Goal: Information Seeking & Learning: Understand process/instructions

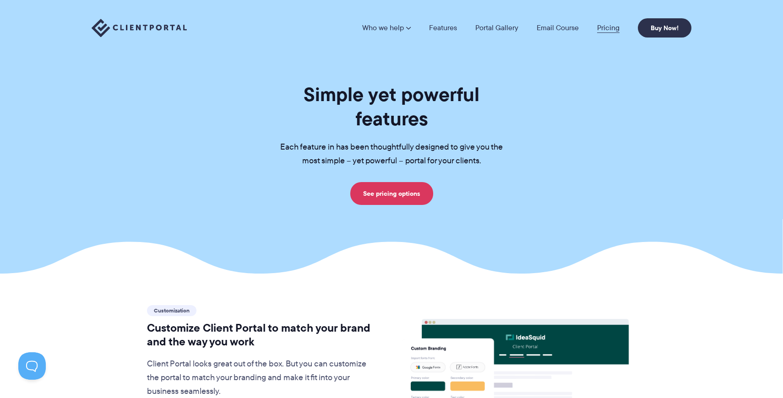
click at [598, 30] on link "Pricing" at bounding box center [608, 27] width 22 height 7
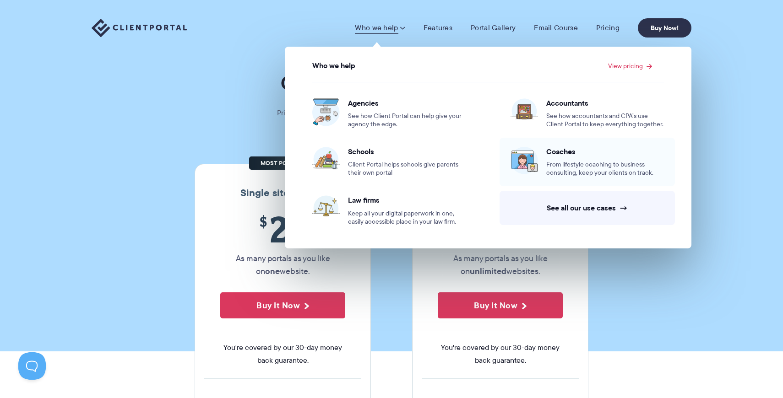
click at [569, 182] on link "Coaches From lifestyle coaching to business consulting, keep your clients on tr…" at bounding box center [587, 162] width 175 height 49
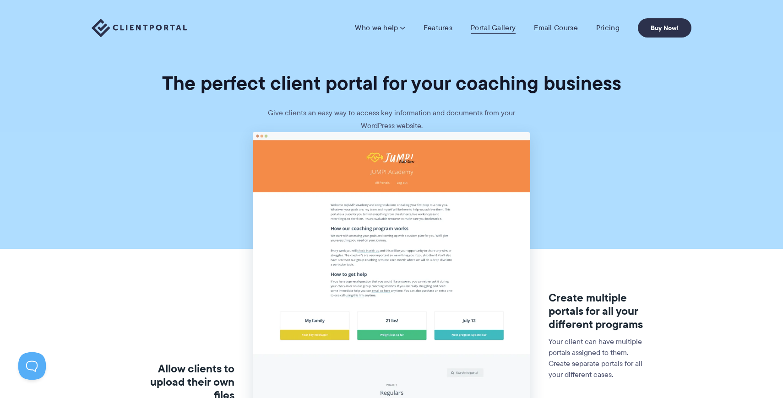
click at [479, 27] on link "Portal Gallery" at bounding box center [493, 27] width 45 height 9
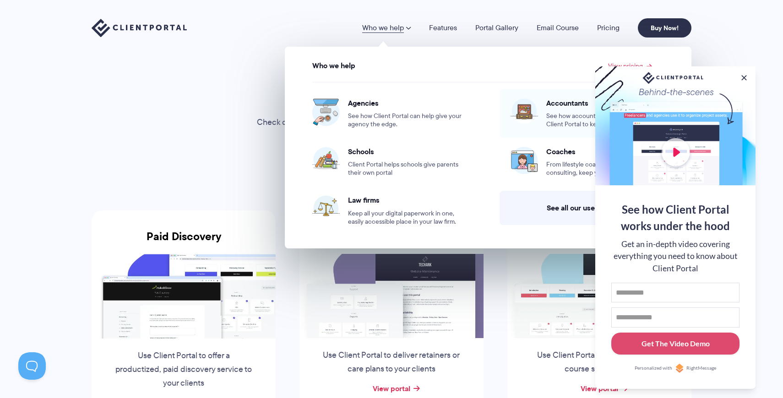
click at [574, 110] on div "Accountants See how accountants and CPA’s use Client Portal to keep everything …" at bounding box center [605, 113] width 118 height 30
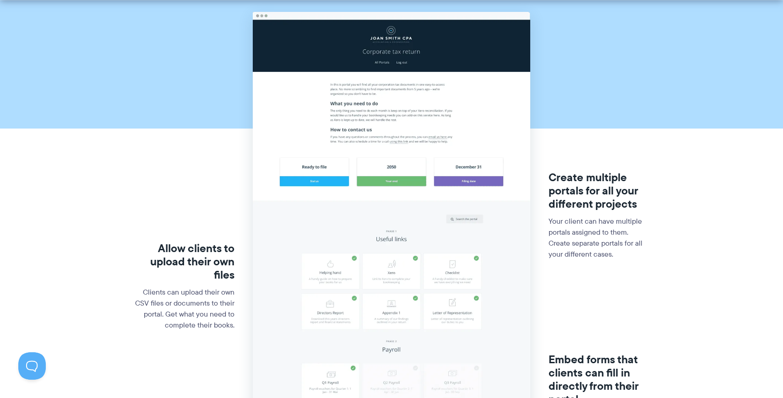
scroll to position [210, 0]
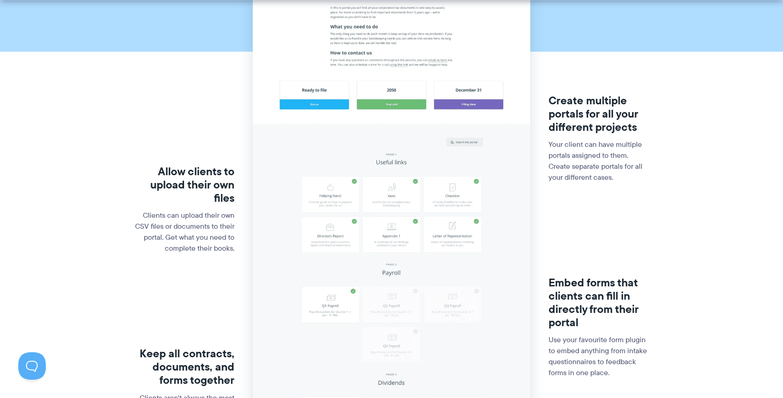
click at [429, 165] on img at bounding box center [391, 240] width 277 height 610
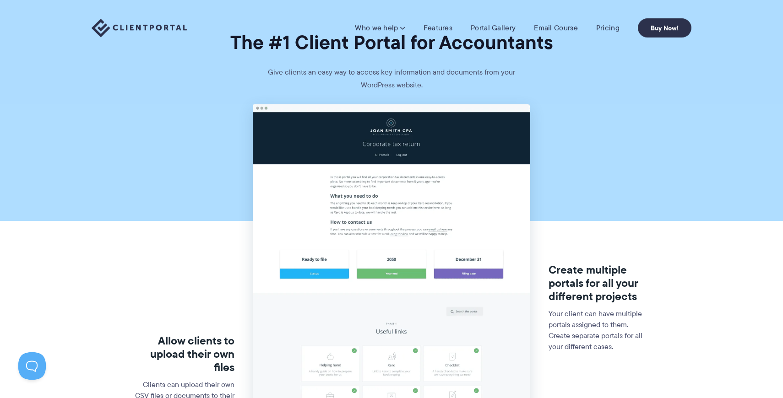
scroll to position [0, 0]
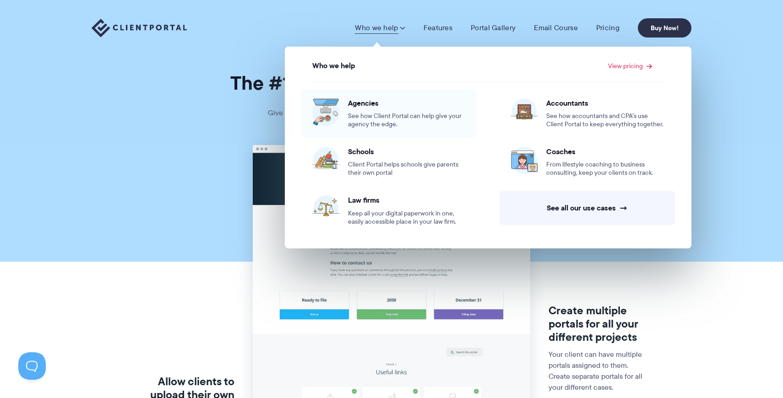
click at [371, 119] on span "See how Client Portal can help give your agency the edge." at bounding box center [407, 120] width 118 height 16
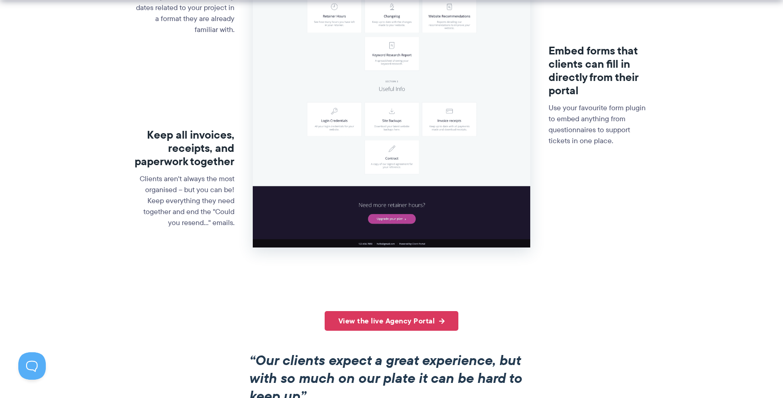
scroll to position [546, 0]
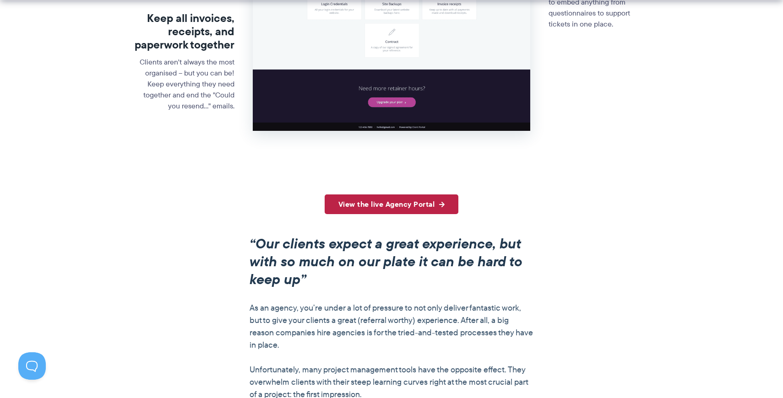
click at [381, 198] on link "View the live Agency Portal" at bounding box center [392, 205] width 134 height 20
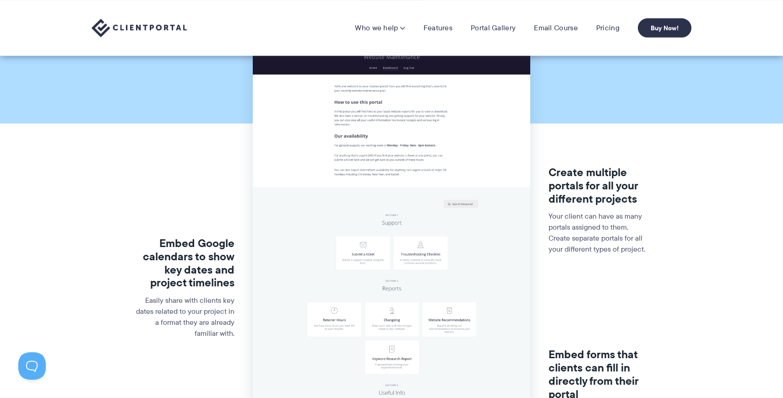
scroll to position [0, 0]
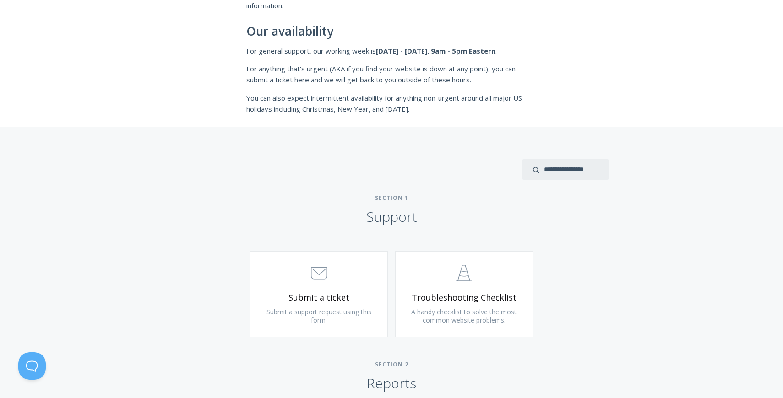
scroll to position [343, 0]
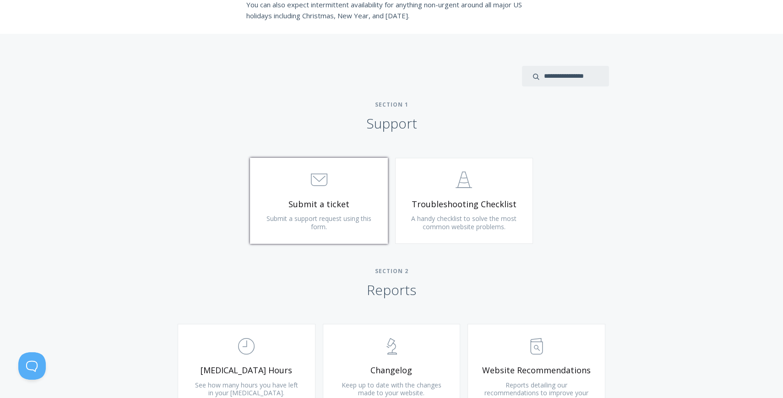
click at [357, 203] on span "Submit a ticket" at bounding box center [318, 204] width 109 height 11
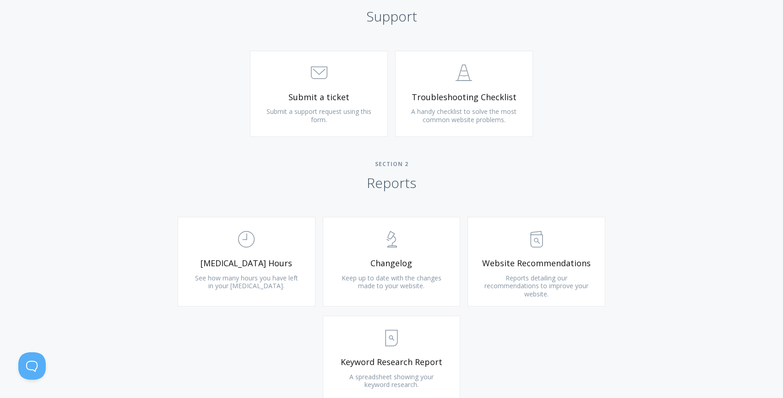
scroll to position [579, 0]
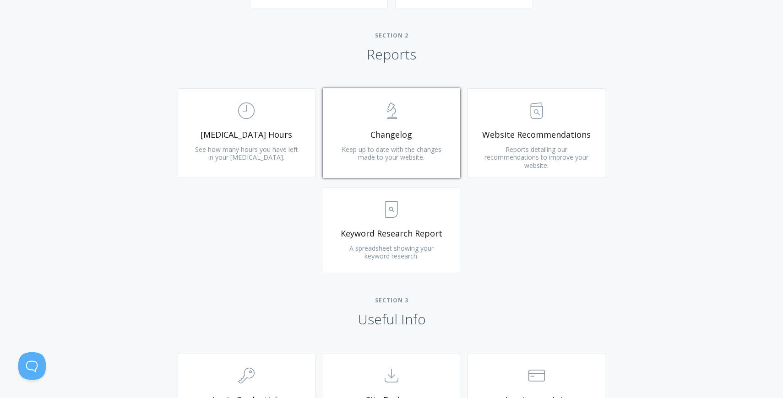
click at [410, 154] on span "Keep up to date with the changes made to your website." at bounding box center [392, 153] width 100 height 17
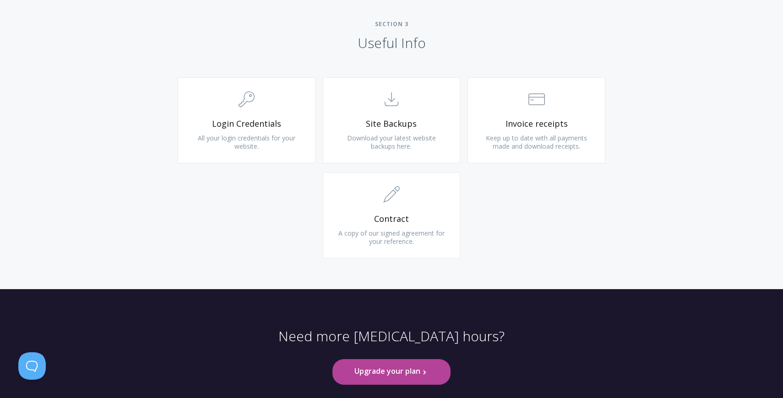
scroll to position [904, 0]
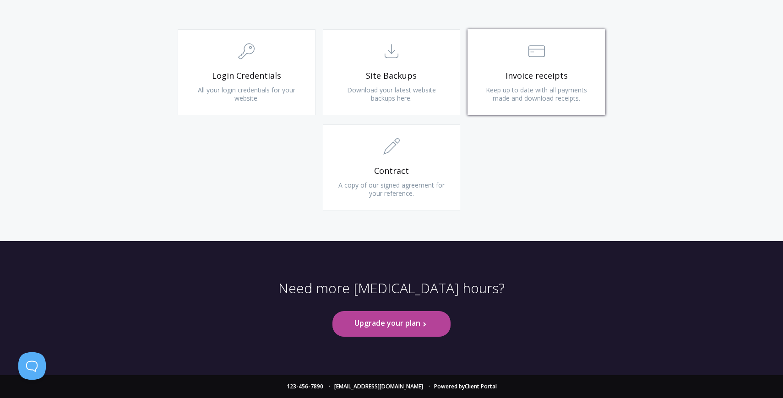
click at [539, 76] on span "Invoice receipts" at bounding box center [536, 76] width 109 height 11
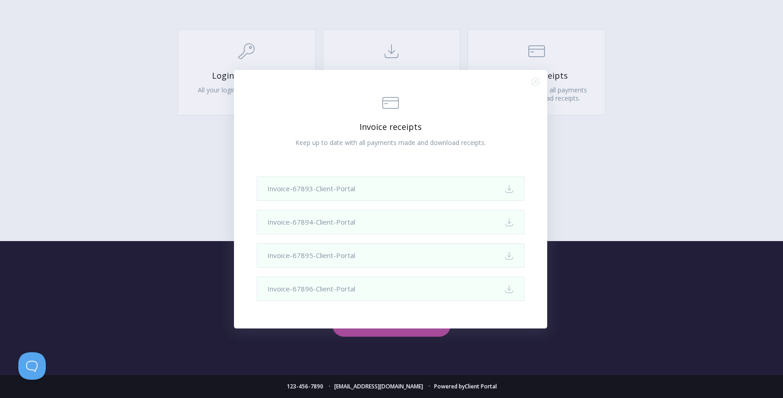
click at [338, 175] on div ".st0{fill:none;stroke:#000000;stroke-width:2;stroke-miterlimit:10;} Financial I…" at bounding box center [390, 192] width 267 height 220
click at [511, 191] on icon "Download" at bounding box center [509, 189] width 9 height 9
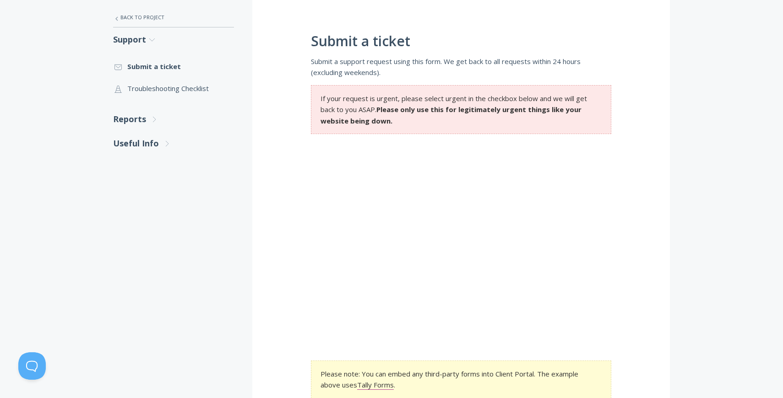
scroll to position [180, 0]
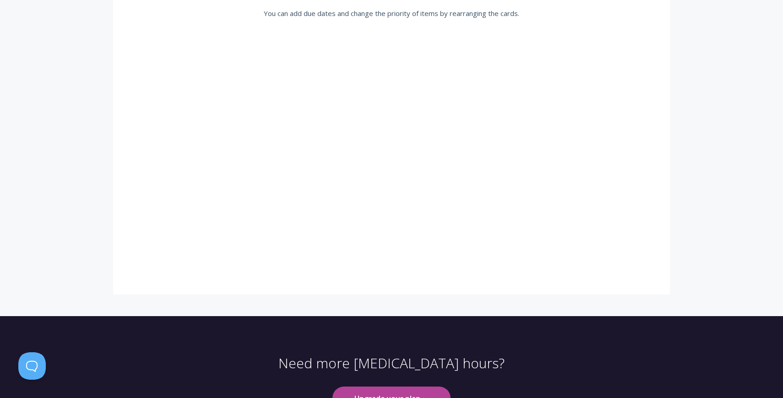
scroll to position [262, 0]
